Goal: Check status: Check status

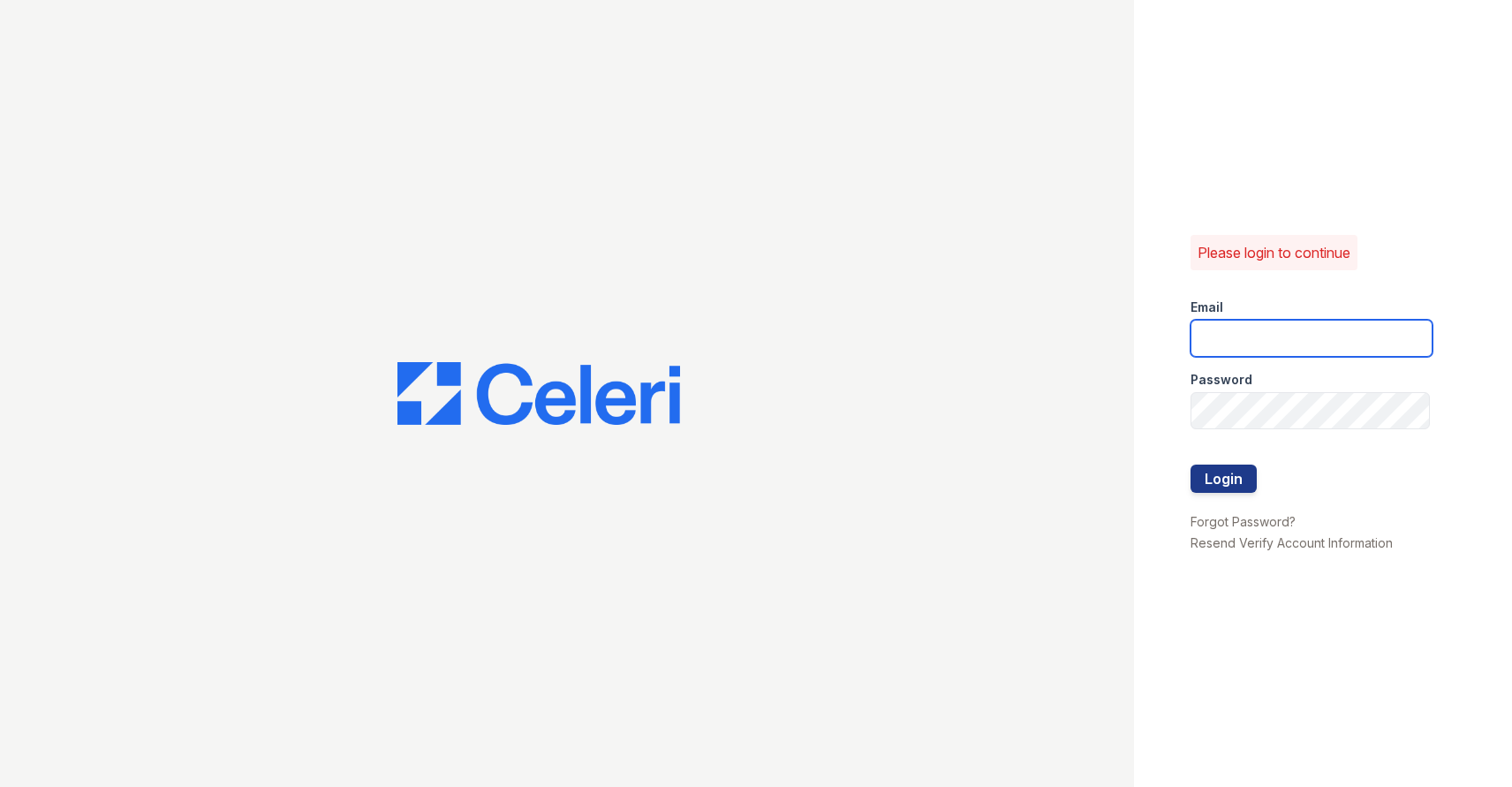
type input "[EMAIL_ADDRESS][DOMAIN_NAME]"
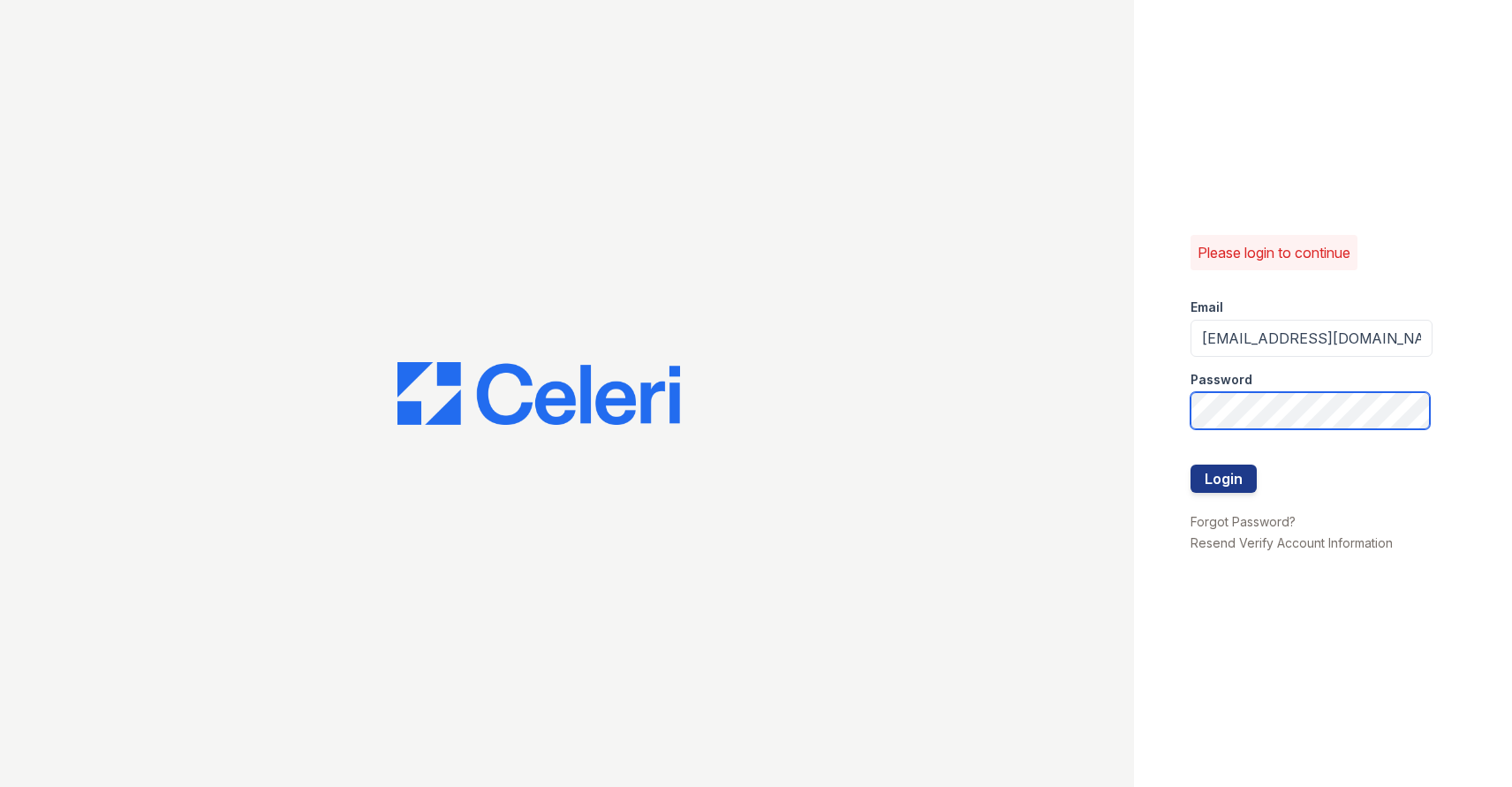
click at [1223, 478] on button "Login" at bounding box center [1223, 478] width 66 height 28
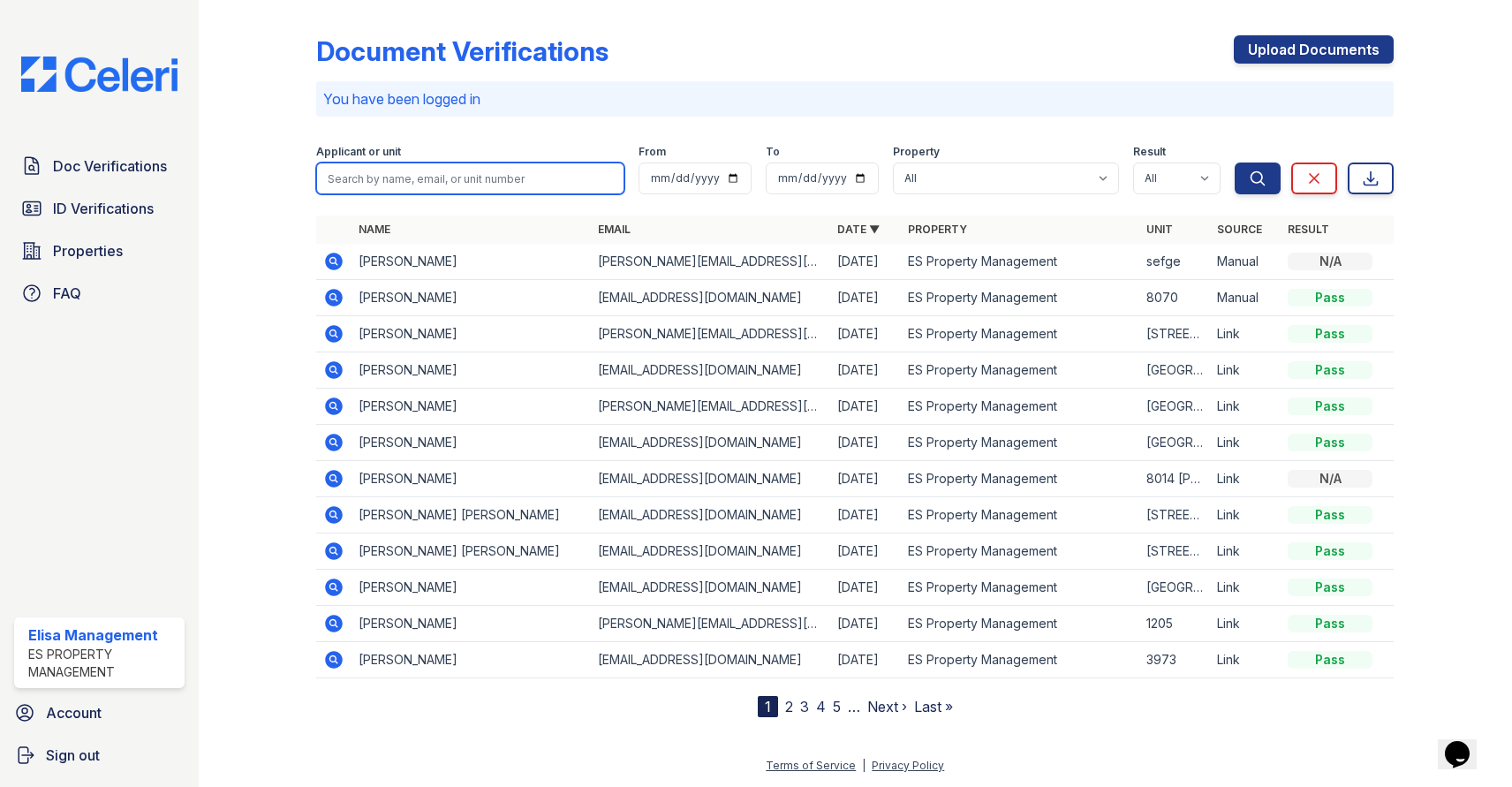
click at [534, 179] on input "search" at bounding box center [470, 178] width 309 height 32
type input "[PERSON_NAME]"
click at [732, 173] on input "date" at bounding box center [695, 178] width 113 height 32
type input "[DATE]"
click at [1249, 176] on icon "submit" at bounding box center [1257, 178] width 17 height 17
